Goal: Task Accomplishment & Management: Complete application form

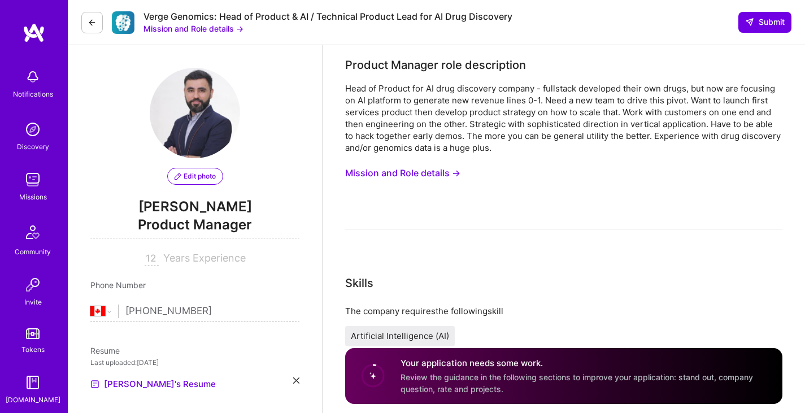
select select "CA"
click at [401, 174] on button "Mission and Role details →" at bounding box center [402, 173] width 115 height 21
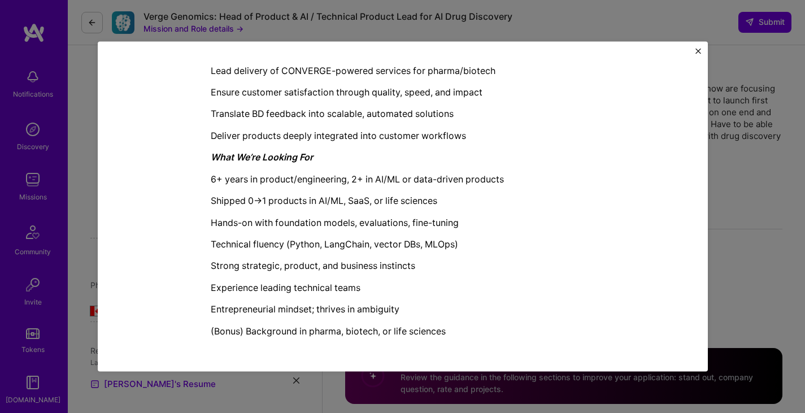
scroll to position [56, 0]
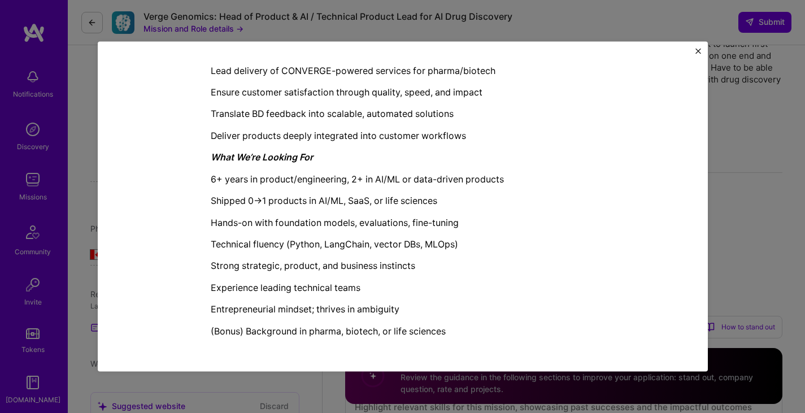
click at [698, 53] on img "Close" at bounding box center [698, 51] width 6 height 6
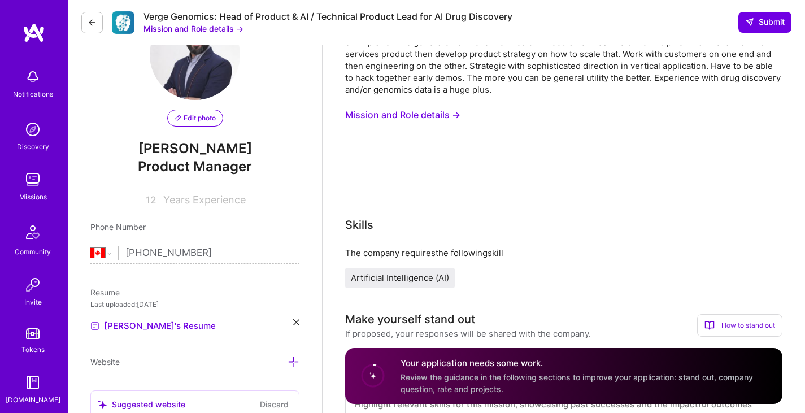
scroll to position [0, 0]
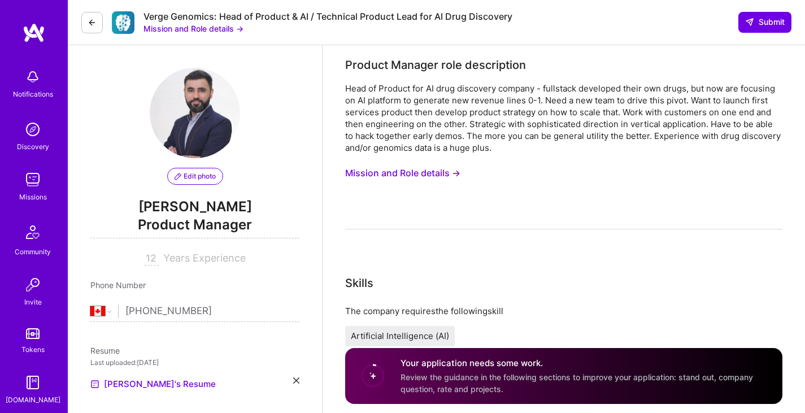
click at [418, 170] on button "Mission and Role details →" at bounding box center [402, 173] width 115 height 21
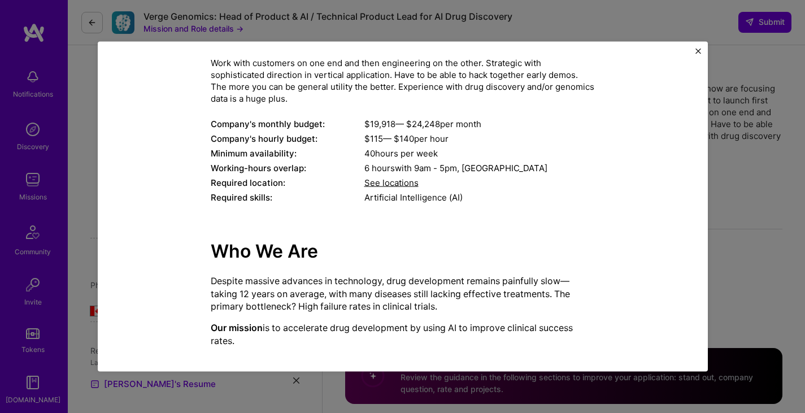
scroll to position [113, 0]
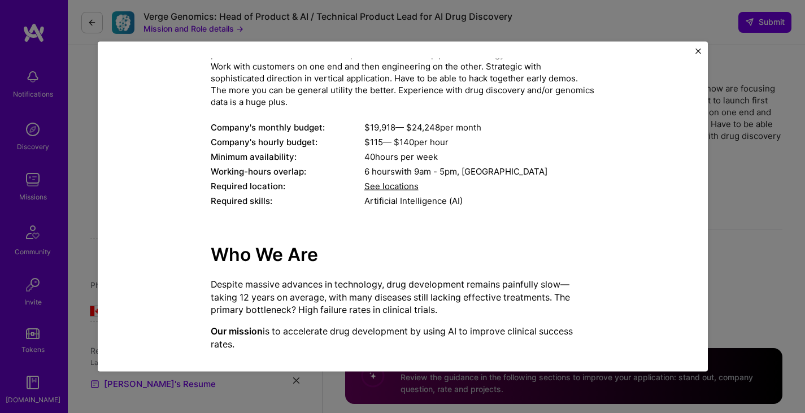
click at [388, 189] on span "See locations" at bounding box center [391, 185] width 54 height 11
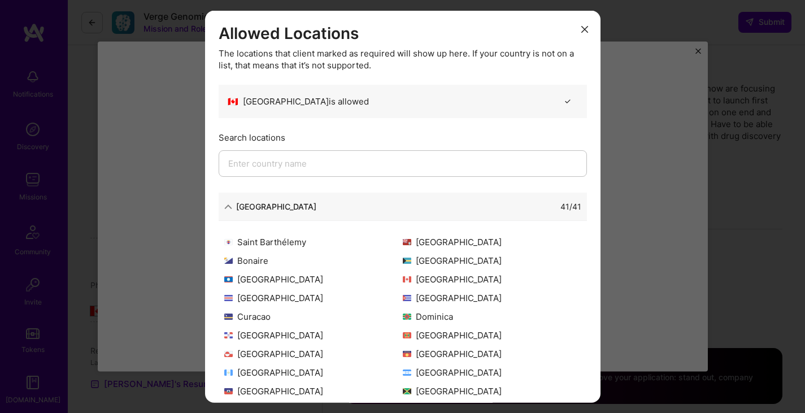
scroll to position [0, 0]
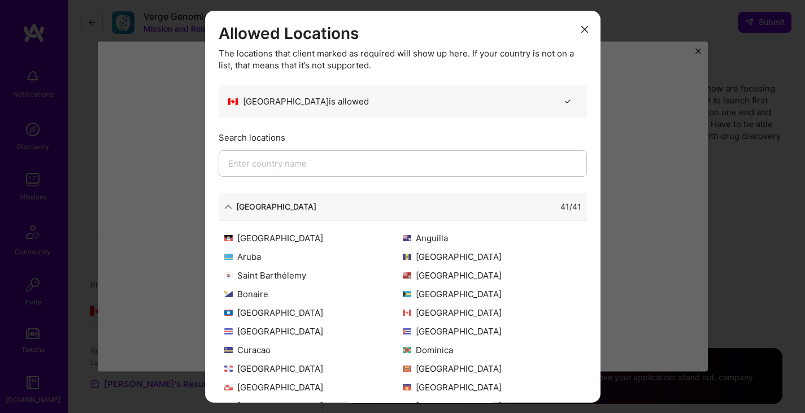
click at [580, 27] on button "modal" at bounding box center [585, 28] width 14 height 19
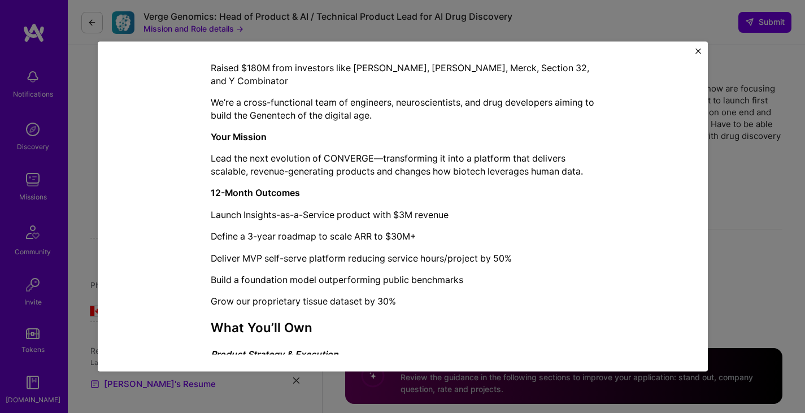
scroll to position [388, 0]
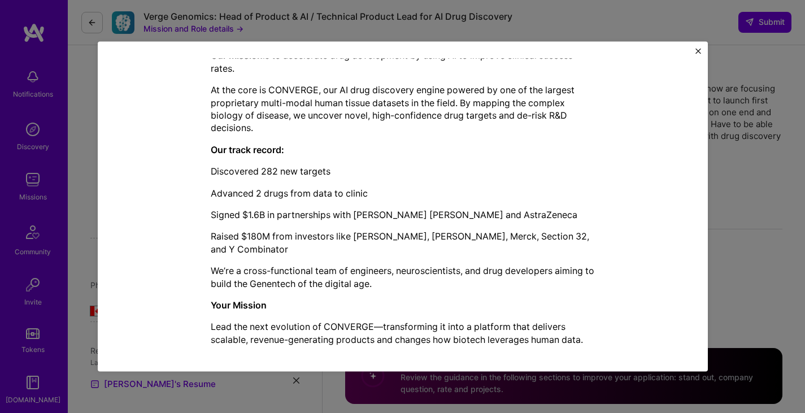
click at [698, 49] on img "Close" at bounding box center [698, 51] width 6 height 6
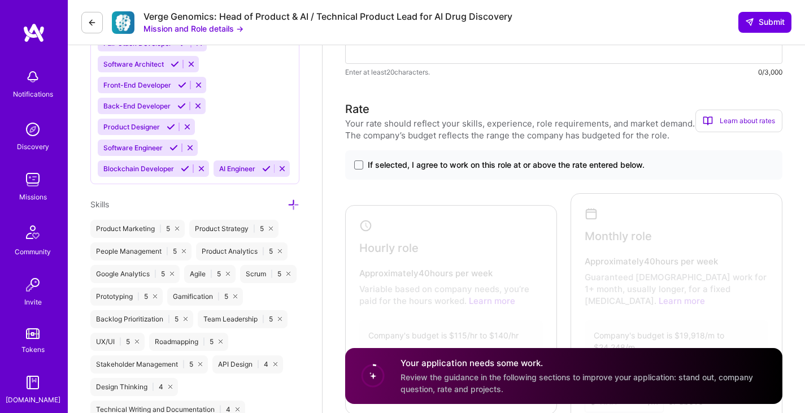
scroll to position [565, 0]
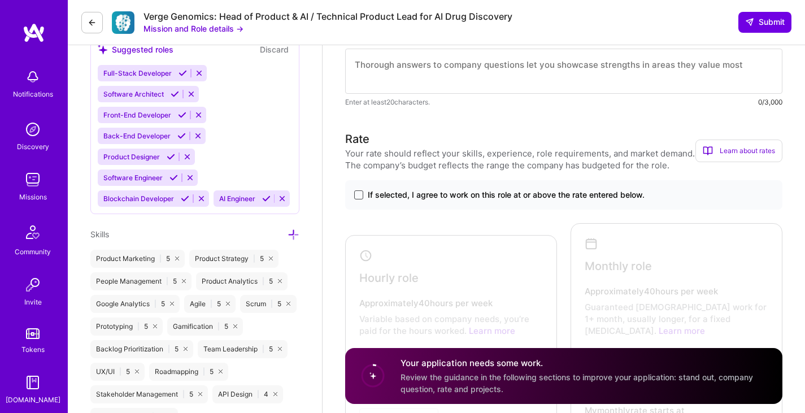
click at [361, 194] on span at bounding box center [358, 194] width 9 height 9
click at [0, 0] on input "If selected, I agree to work on this role at or above the rate entered below." at bounding box center [0, 0] width 0 height 0
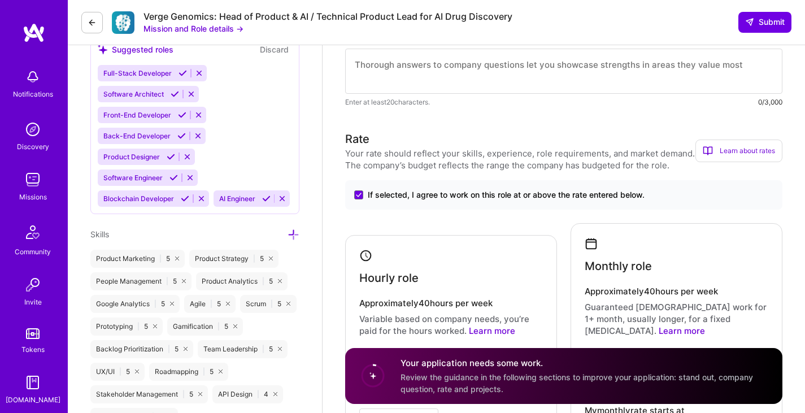
scroll to position [734, 0]
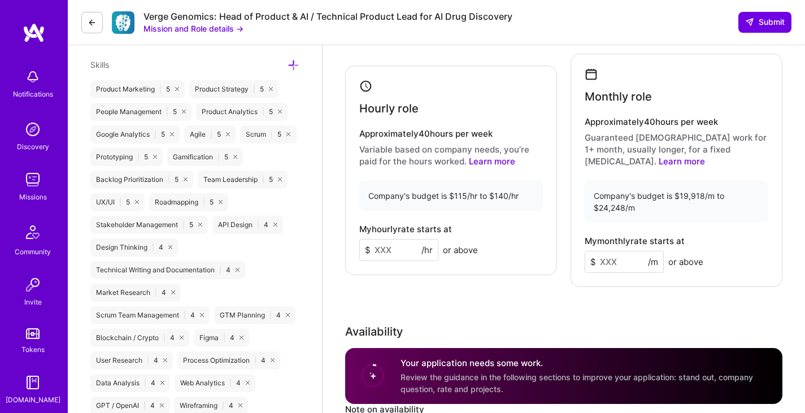
click at [401, 244] on input at bounding box center [398, 250] width 79 height 22
type input "105"
drag, startPoint x: 606, startPoint y: 259, endPoint x: 613, endPoint y: 265, distance: 9.2
click at [606, 259] on input at bounding box center [623, 262] width 79 height 22
type input "18500"
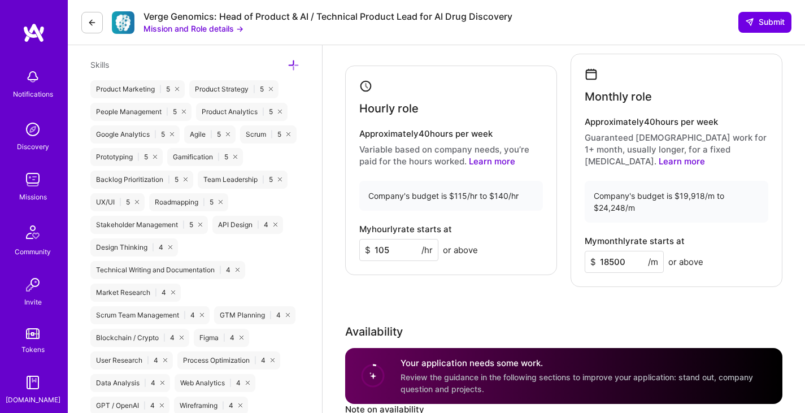
click at [501, 286] on div "Hourly role Approximately 40 hours per week Variable based on company needs, yo…" at bounding box center [563, 170] width 437 height 233
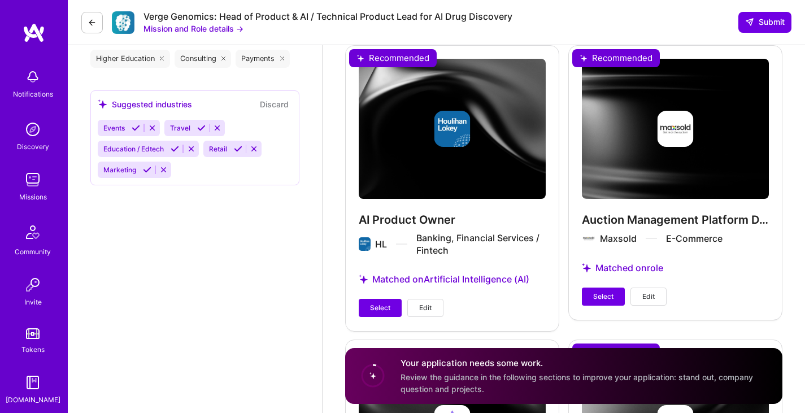
scroll to position [1694, 0]
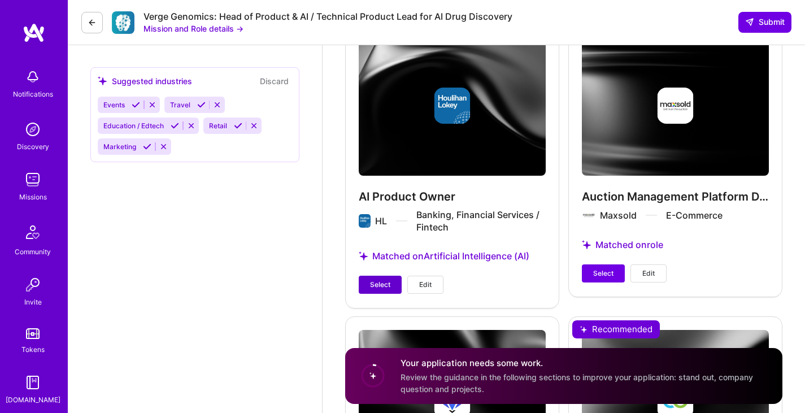
click at [385, 282] on span "Select" at bounding box center [380, 284] width 20 height 10
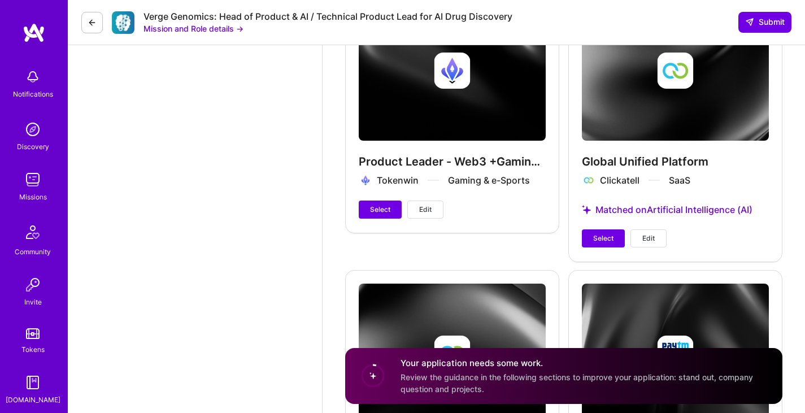
scroll to position [2032, 0]
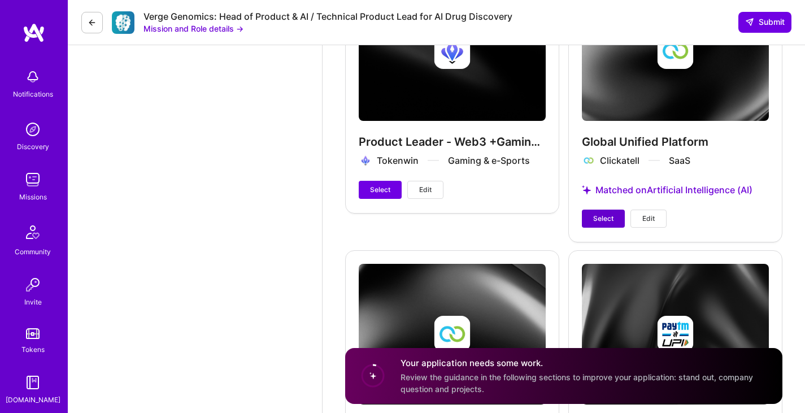
click at [604, 221] on span "Select" at bounding box center [603, 218] width 20 height 10
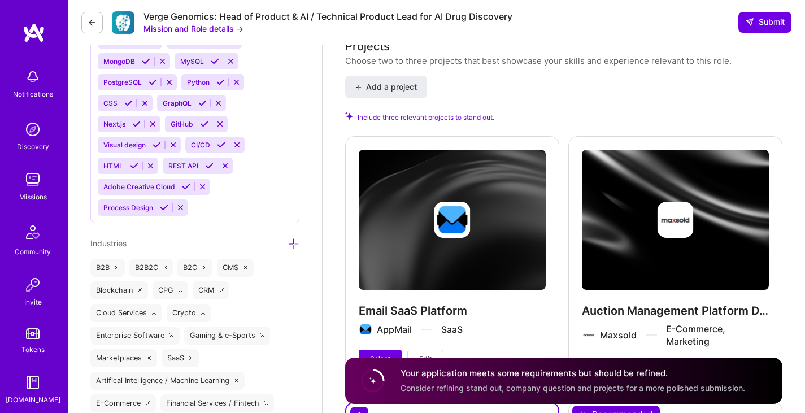
scroll to position [1699, 0]
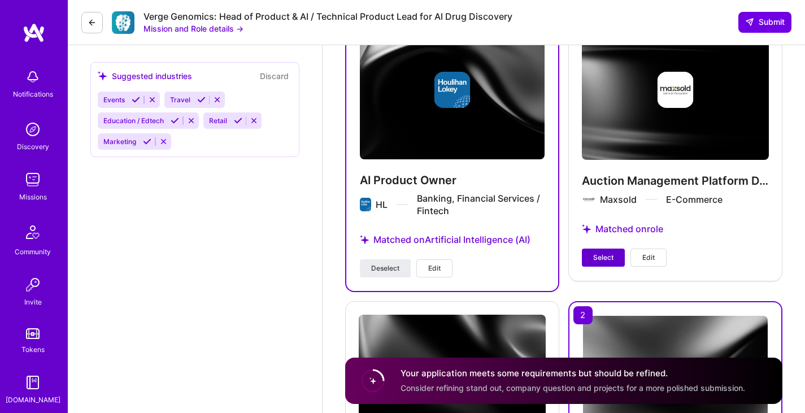
click at [607, 261] on span "Select" at bounding box center [603, 257] width 20 height 10
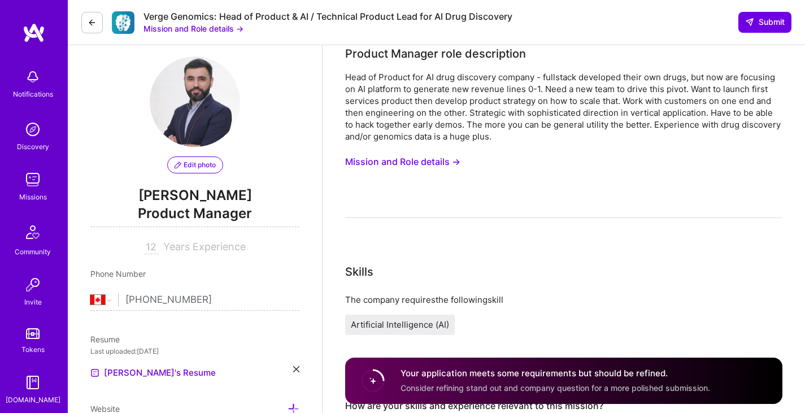
scroll to position [0, 0]
